Goal: Communication & Community: Ask a question

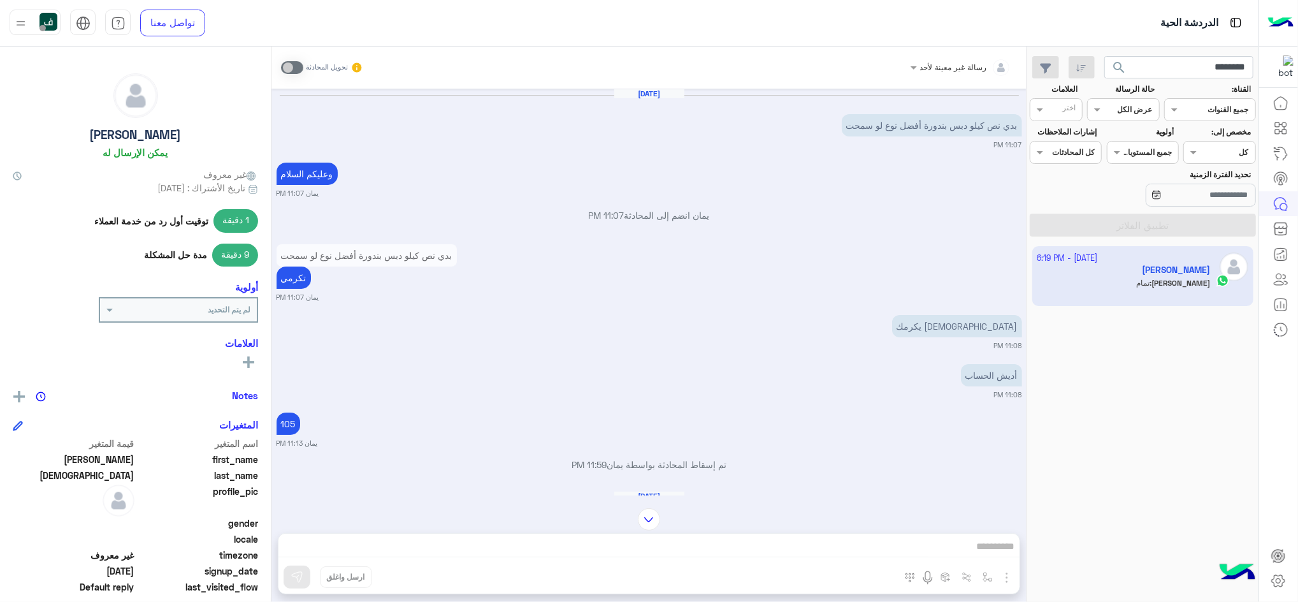
scroll to position [919, 0]
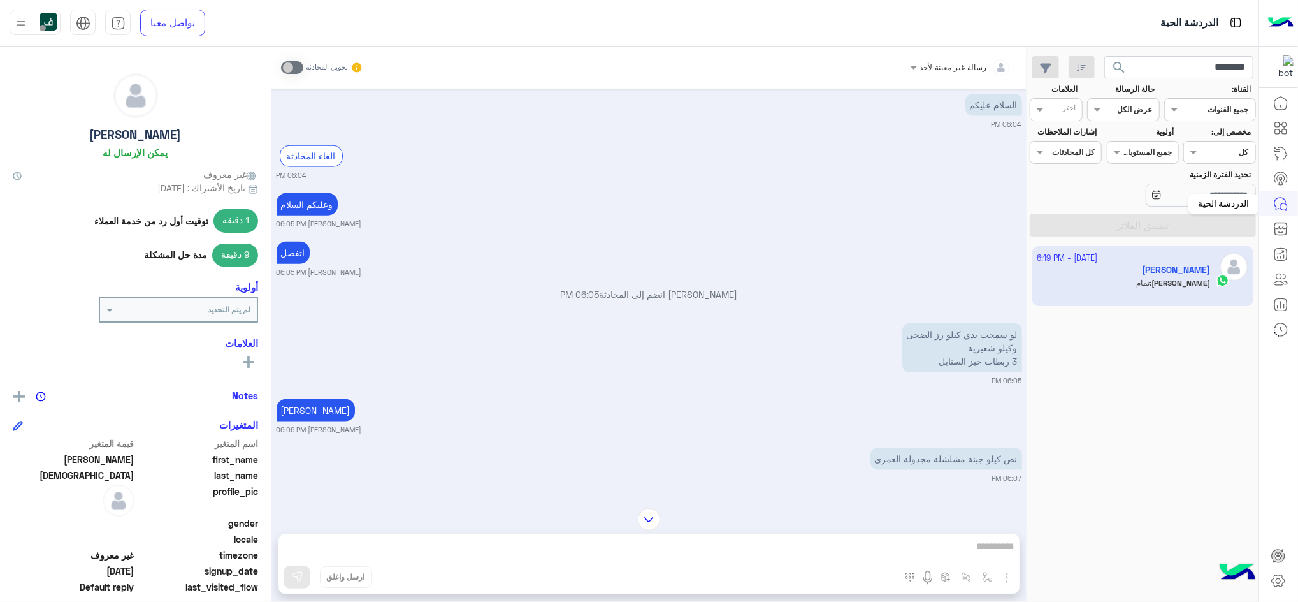
click at [1289, 206] on link at bounding box center [1281, 203] width 34 height 25
click at [1283, 201] on icon at bounding box center [1280, 203] width 15 height 15
drag, startPoint x: 1147, startPoint y: 68, endPoint x: 1301, endPoint y: 47, distance: 155.6
click at [1298, 47] on html "الدردشة الحية تواصل معنا مركز المساعدة عربي English ******** search القناة: الق…" at bounding box center [649, 301] width 1298 height 602
click at [1105, 56] on button "search" at bounding box center [1120, 69] width 31 height 27
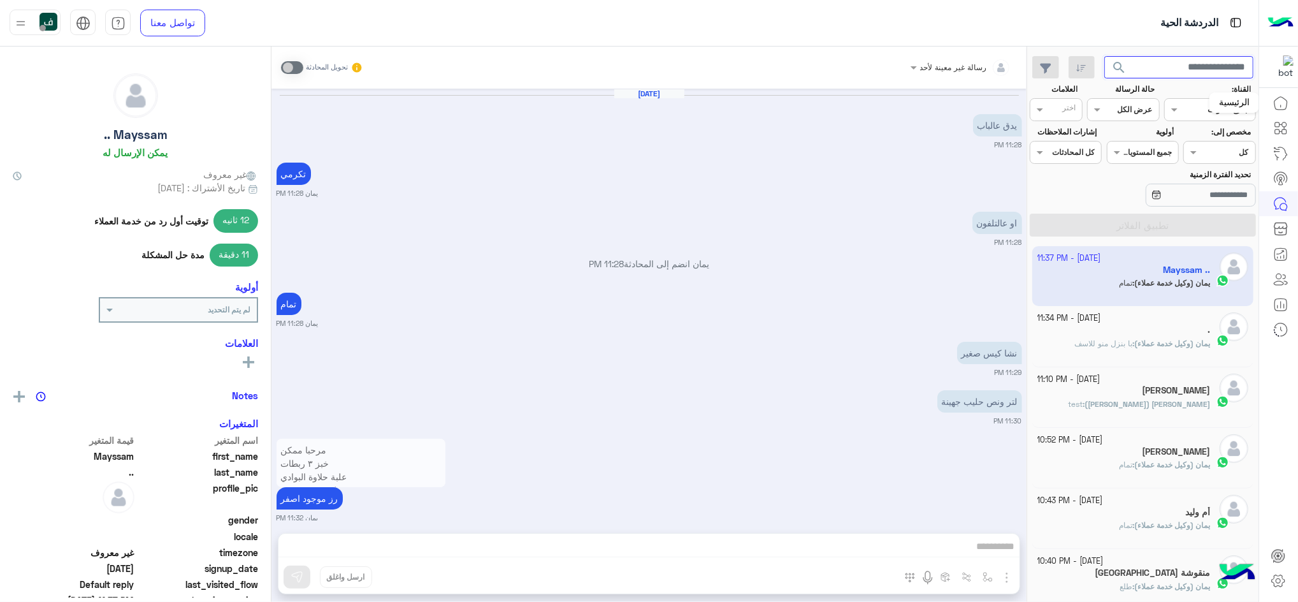
scroll to position [603, 0]
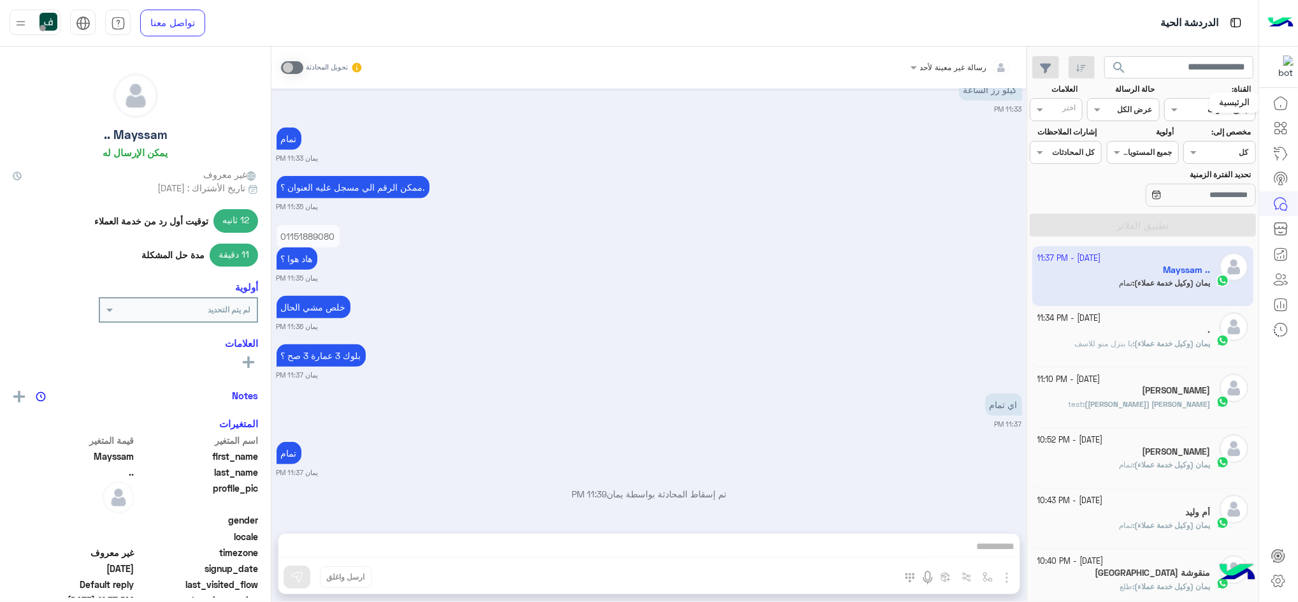
click at [1279, 96] on icon at bounding box center [1280, 103] width 15 height 15
